Goal: Transaction & Acquisition: Purchase product/service

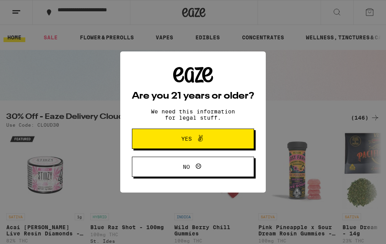
click at [211, 144] on span "Yes" at bounding box center [192, 139] width 59 height 10
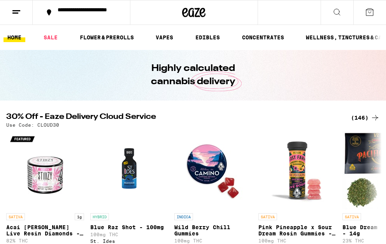
click at [356, 114] on div "(146)" at bounding box center [365, 117] width 29 height 9
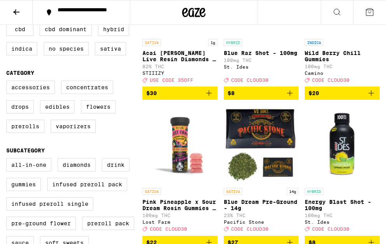
scroll to position [158, 0]
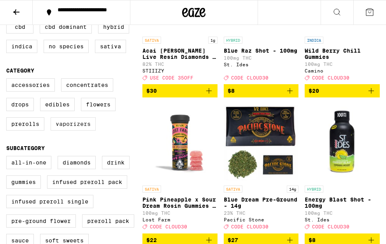
click at [83, 130] on label "Vaporizers" at bounding box center [73, 123] width 45 height 13
click at [8, 80] on input "Vaporizers" at bounding box center [8, 79] width 0 height 0
checkbox input "true"
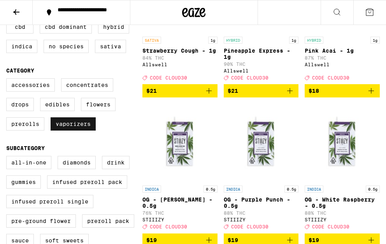
scroll to position [189, 0]
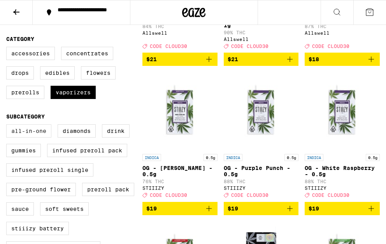
click at [28, 137] on label "All-In-One" at bounding box center [28, 130] width 45 height 13
click at [8, 126] on input "All-In-One" at bounding box center [8, 125] width 0 height 0
checkbox input "true"
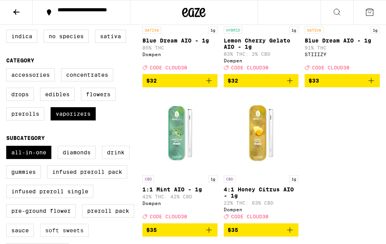
scroll to position [176, 0]
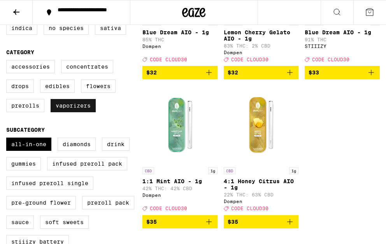
click at [76, 112] on label "Vaporizers" at bounding box center [73, 105] width 45 height 13
click at [8, 62] on input "Vaporizers" at bounding box center [8, 61] width 0 height 0
checkbox input "false"
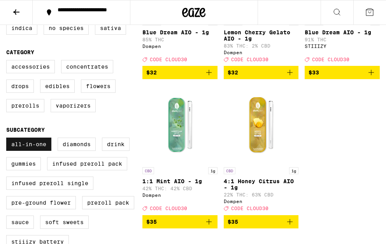
click at [40, 151] on label "All-In-One" at bounding box center [28, 143] width 45 height 13
click at [8, 139] on input "All-In-One" at bounding box center [8, 139] width 0 height 0
checkbox input "false"
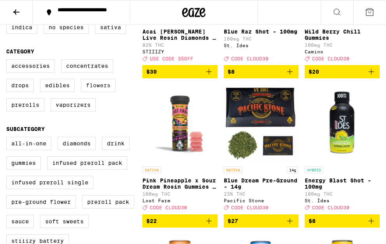
scroll to position [185, 0]
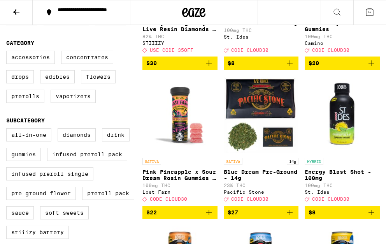
click at [30, 161] on label "Gummies" at bounding box center [23, 154] width 35 height 13
click at [8, 130] on input "Gummies" at bounding box center [8, 129] width 0 height 0
checkbox input "true"
